Goal: Information Seeking & Learning: Understand process/instructions

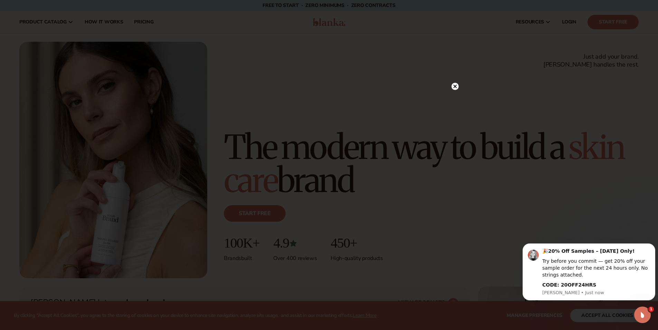
click at [456, 87] on circle at bounding box center [454, 86] width 7 height 7
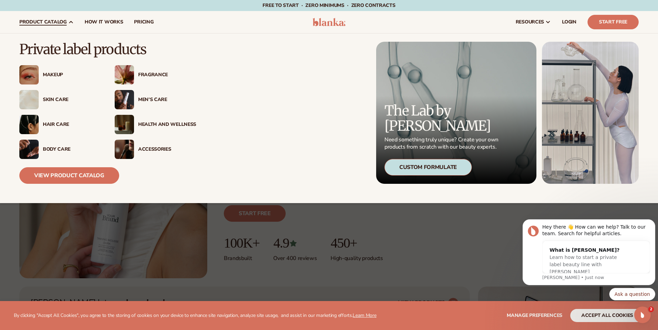
click at [44, 76] on div "Makeup" at bounding box center [72, 75] width 58 height 6
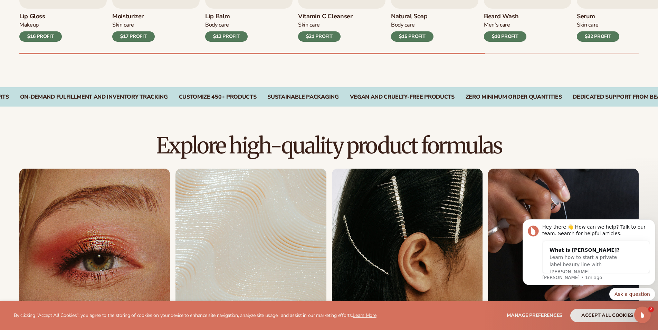
scroll to position [373, 0]
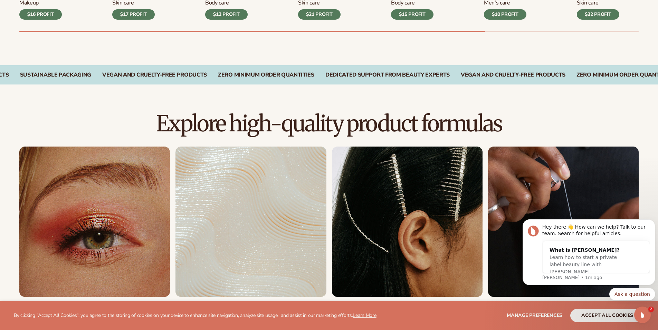
click at [90, 250] on link "1 / 8" at bounding box center [94, 229] width 151 height 165
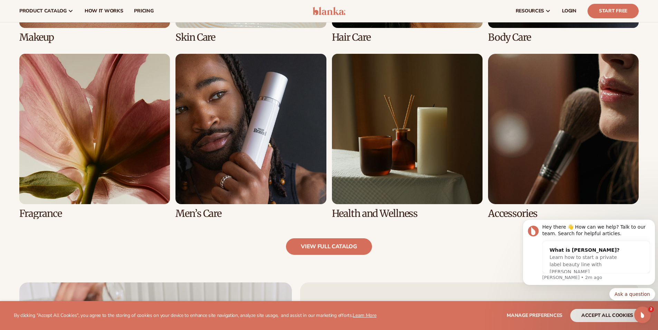
scroll to position [619, 0]
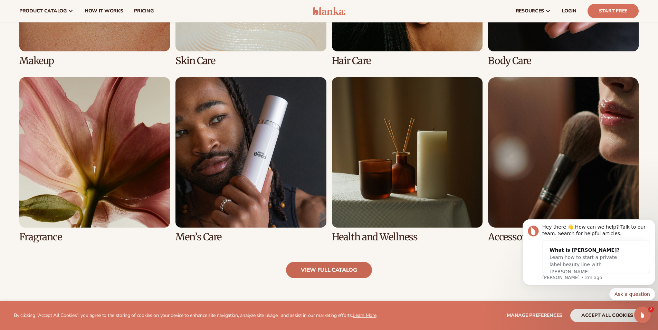
click at [339, 269] on link "view full catalog" at bounding box center [329, 270] width 86 height 17
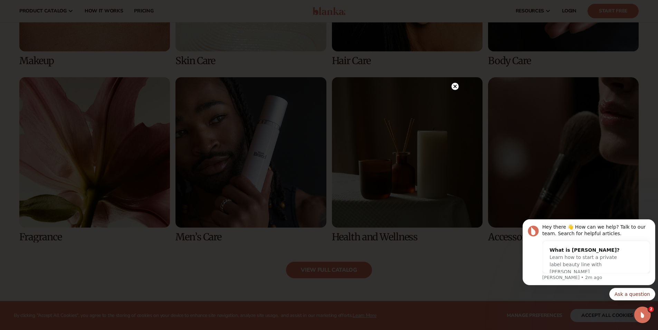
click at [456, 88] on icon at bounding box center [454, 86] width 3 height 3
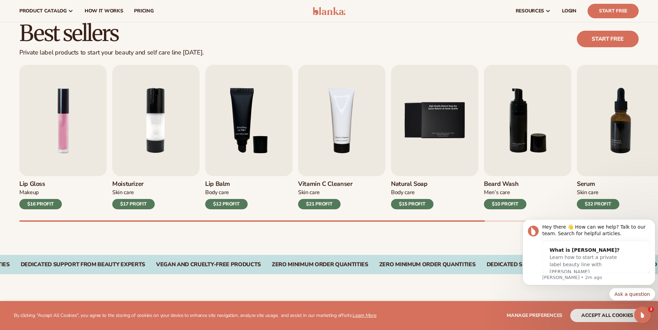
scroll to position [165, 0]
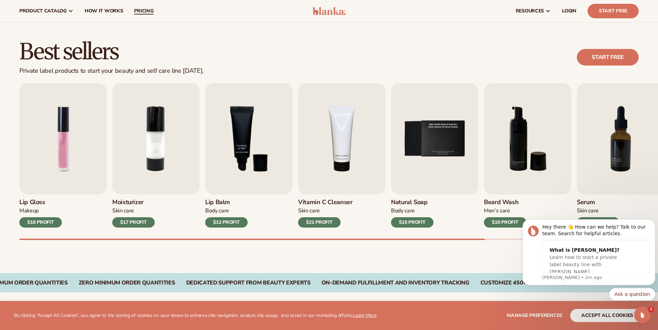
click at [150, 12] on span "pricing" at bounding box center [143, 11] width 19 height 6
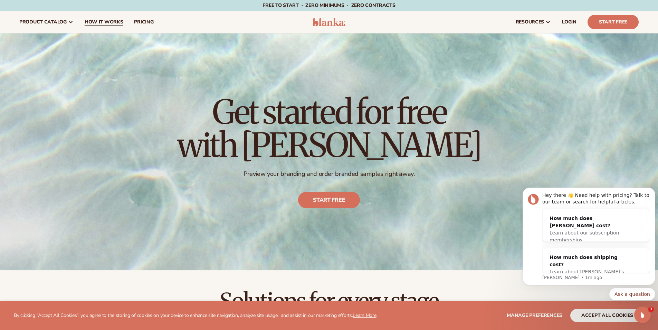
click at [99, 22] on span "How It Works" at bounding box center [104, 22] width 39 height 6
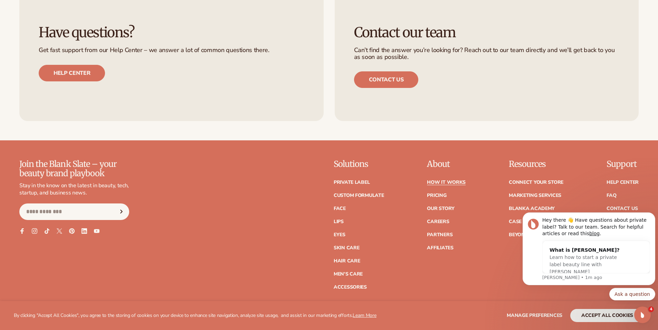
scroll to position [1731, 0]
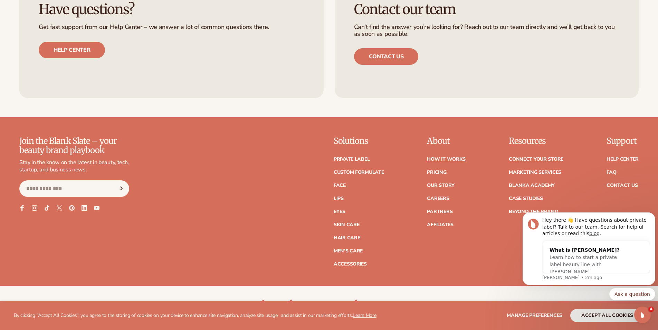
click at [554, 157] on link "Connect your store" at bounding box center [536, 159] width 55 height 5
